Goal: Information Seeking & Learning: Find specific fact

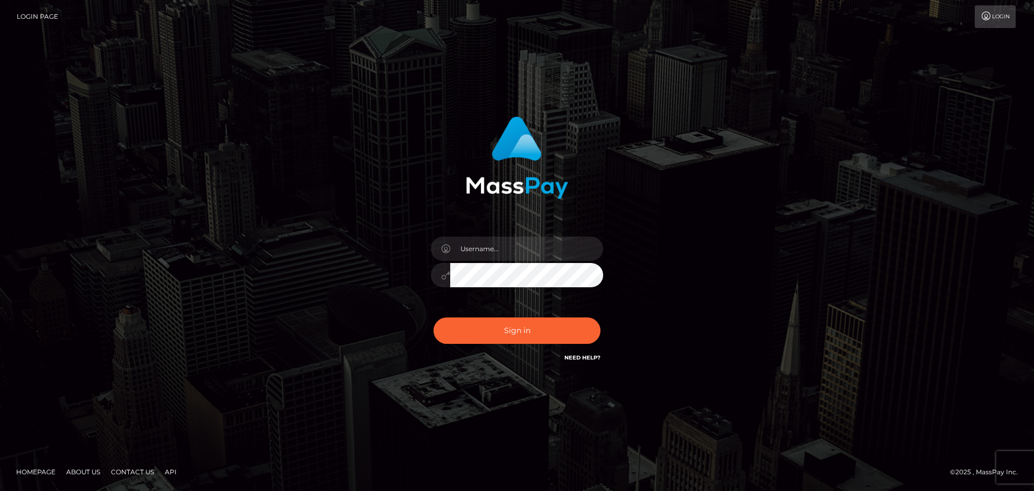
click at [561, 248] on input "text" at bounding box center [526, 248] width 153 height 24
click at [540, 245] on input "text" at bounding box center [526, 248] width 153 height 24
type input "[PERSON_NAME]"
click at [575, 323] on button "Sign in" at bounding box center [517, 330] width 167 height 26
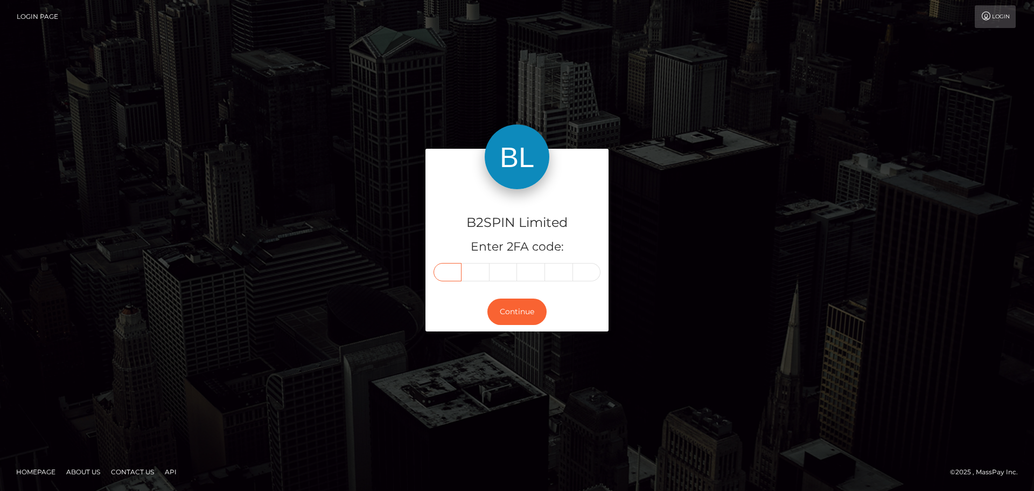
paste input "5"
type input "5"
type input "1"
type input "0"
type input "3"
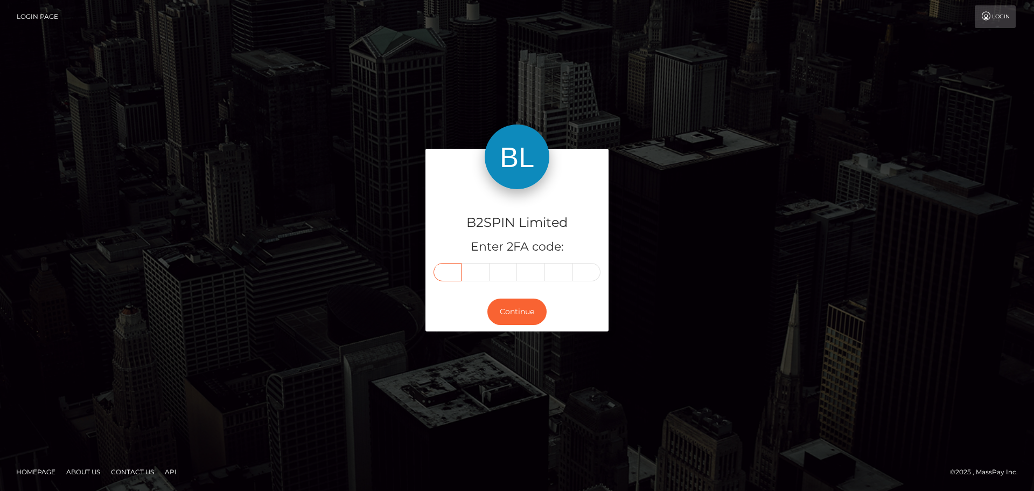
type input "7"
type input "1"
click at [518, 303] on button "Continue" at bounding box center [516, 311] width 59 height 26
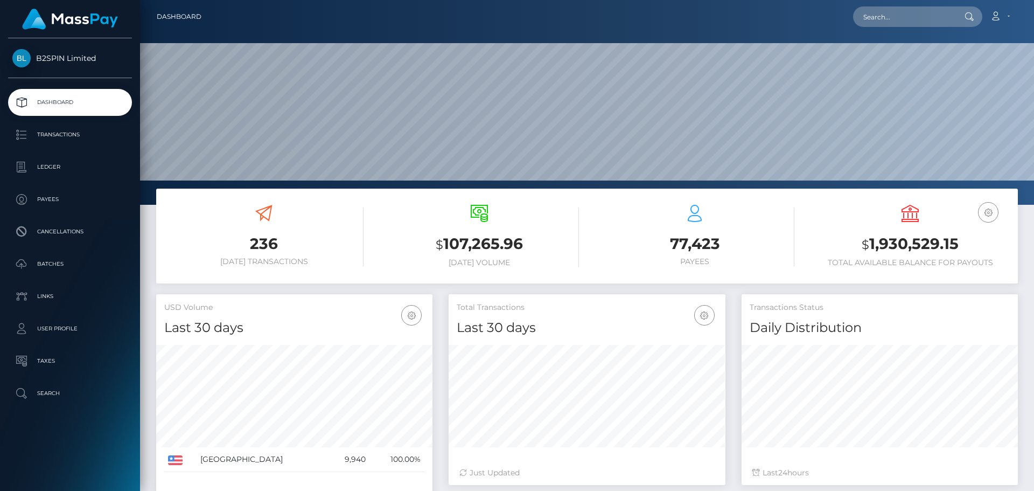
scroll to position [191, 277]
click at [926, 16] on input "text" at bounding box center [903, 16] width 101 height 20
paste input "3262862"
click at [912, 16] on input "3262862" at bounding box center [903, 16] width 101 height 20
paste input "2034319706"
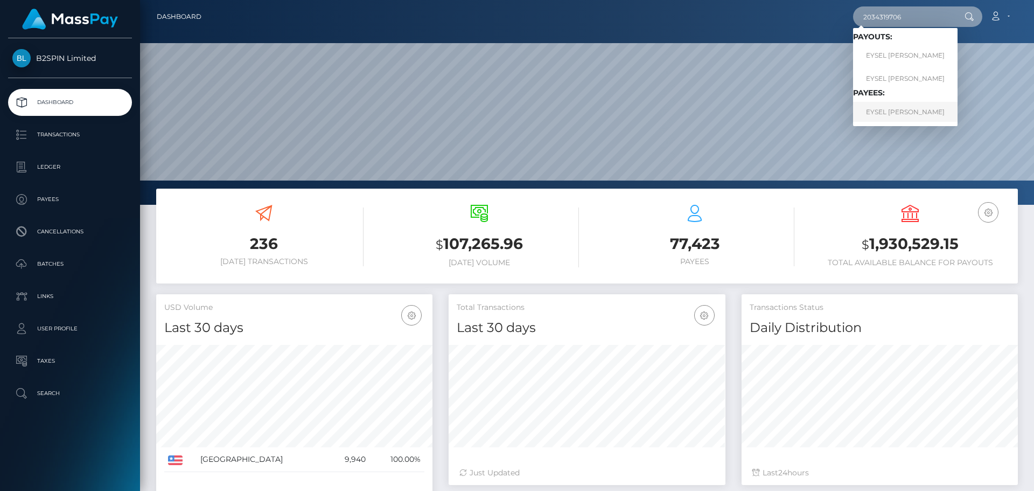
type input "2034319706"
click at [902, 106] on link "EYSEL MARIO MIGOYA PEREZ" at bounding box center [905, 112] width 104 height 20
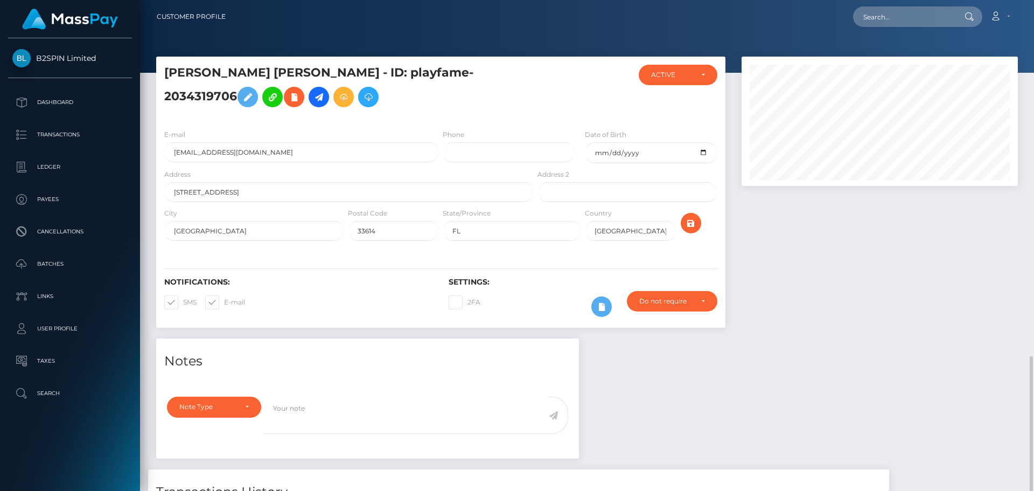
scroll to position [129, 277]
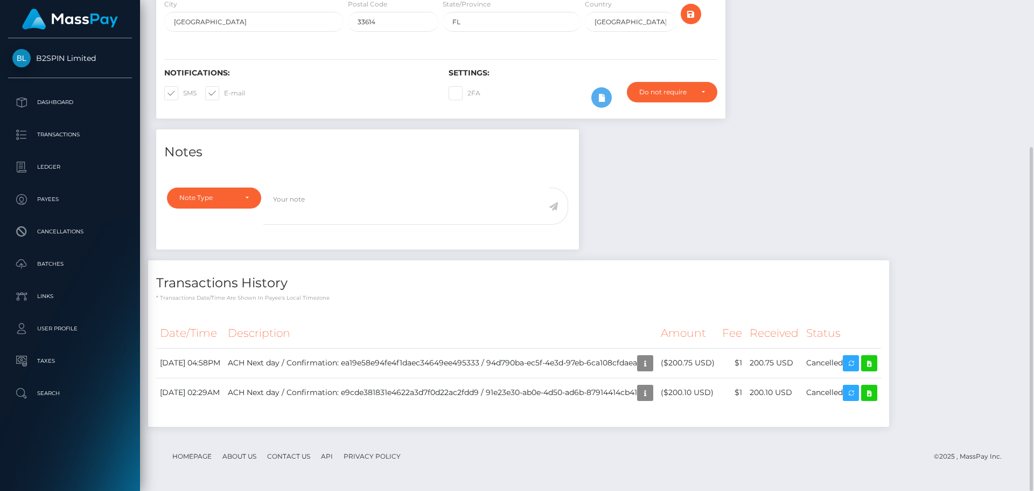
click at [703, 246] on div "Notes Note Type Compliance Clear Compliance General Note Type" at bounding box center [587, 283] width 878 height 308
click at [708, 196] on div "Notes Note Type Compliance Clear Compliance General Note Type" at bounding box center [587, 283] width 878 height 308
click at [762, 213] on div "Notes Note Type Compliance Clear Compliance General Note Type" at bounding box center [587, 283] width 878 height 308
drag, startPoint x: 707, startPoint y: 391, endPoint x: 729, endPoint y: 391, distance: 21.5
click at [718, 391] on td "($200.10 USD)" at bounding box center [687, 393] width 61 height 30
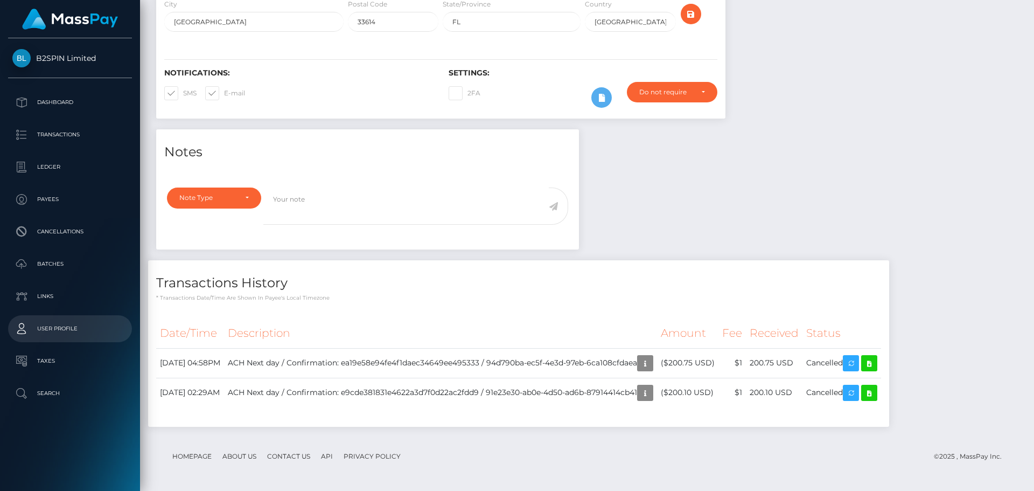
copy td "200.10"
